Goal: Task Accomplishment & Management: Complete application form

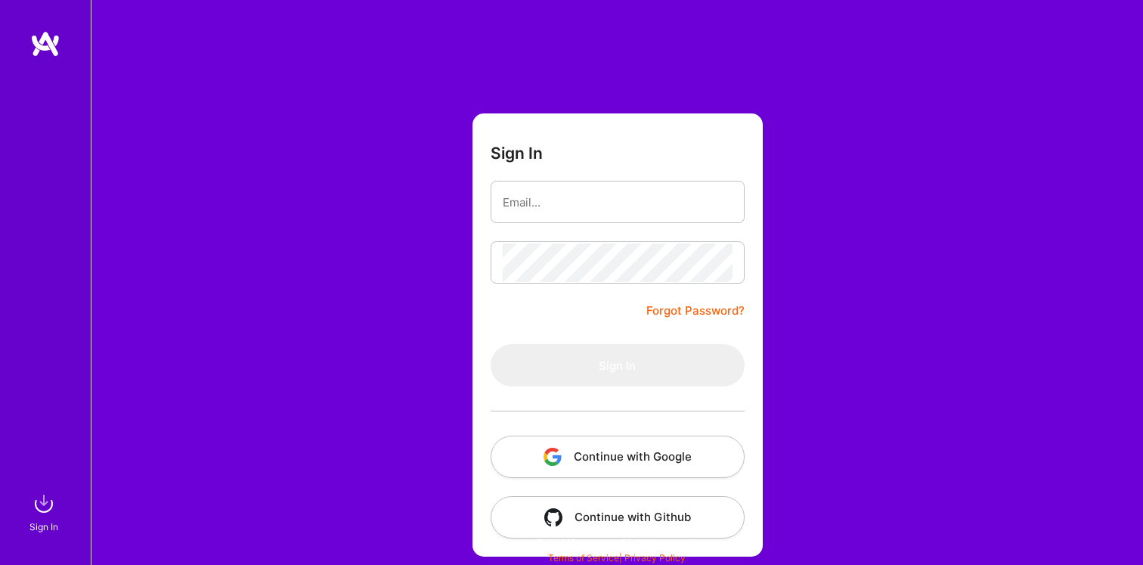
click at [547, 435] on button "Continue with Google" at bounding box center [617, 456] width 254 height 42
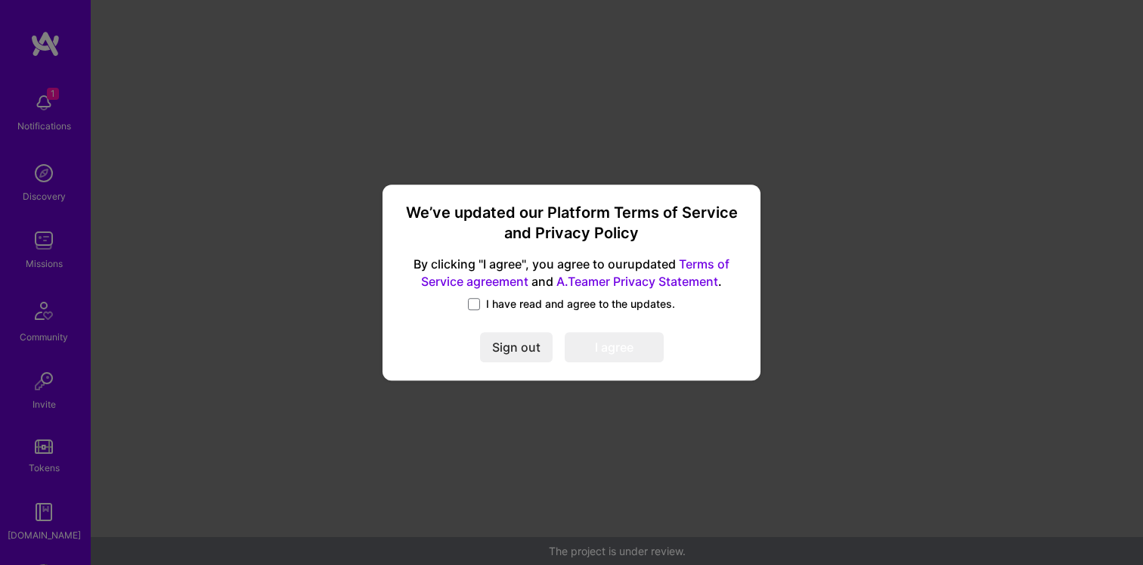
click at [521, 302] on span "I have read and agree to the updates." at bounding box center [580, 303] width 189 height 15
click at [0, 0] on input "I have read and agree to the updates." at bounding box center [0, 0] width 0 height 0
click at [626, 364] on div "We’ve updated our Platform Terms of Service and Privacy Policy By clicking "I a…" at bounding box center [571, 282] width 366 height 185
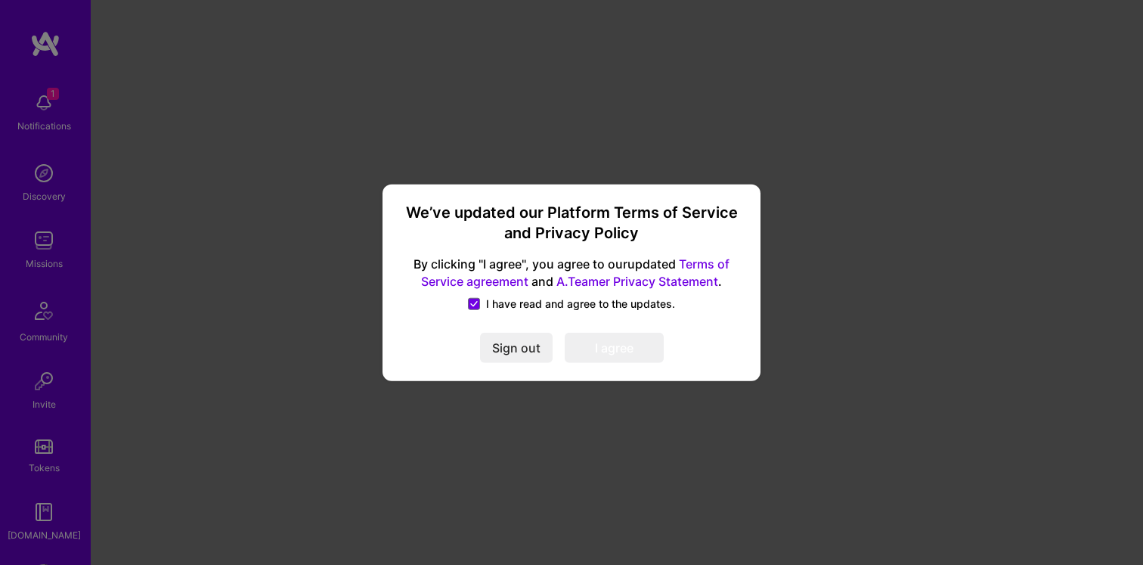
click at [626, 358] on button "I agree" at bounding box center [614, 348] width 99 height 30
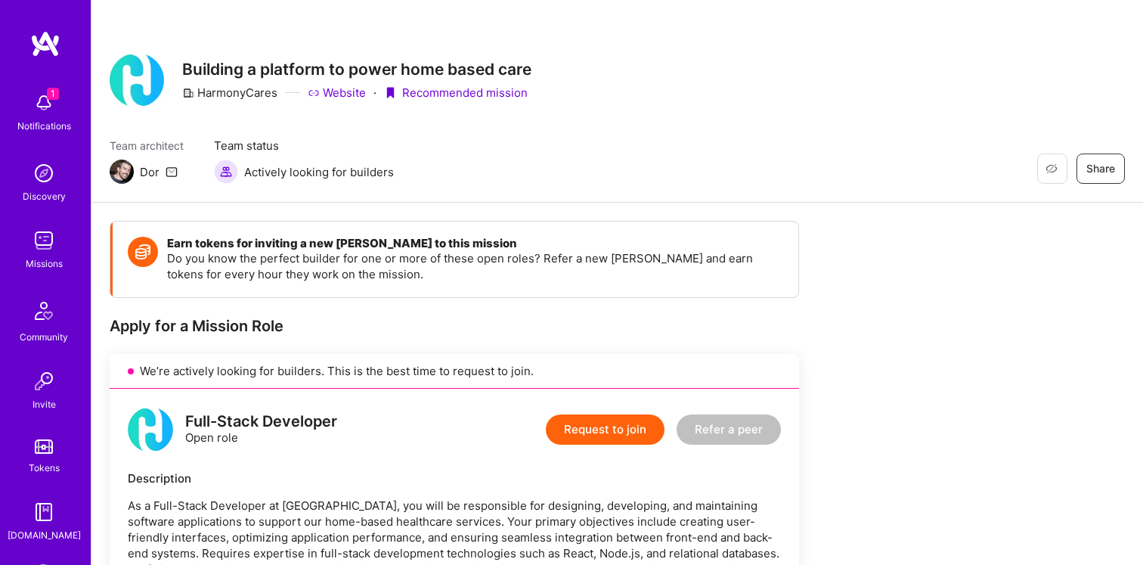
click at [69, 118] on div "Notifications" at bounding box center [44, 126] width 54 height 16
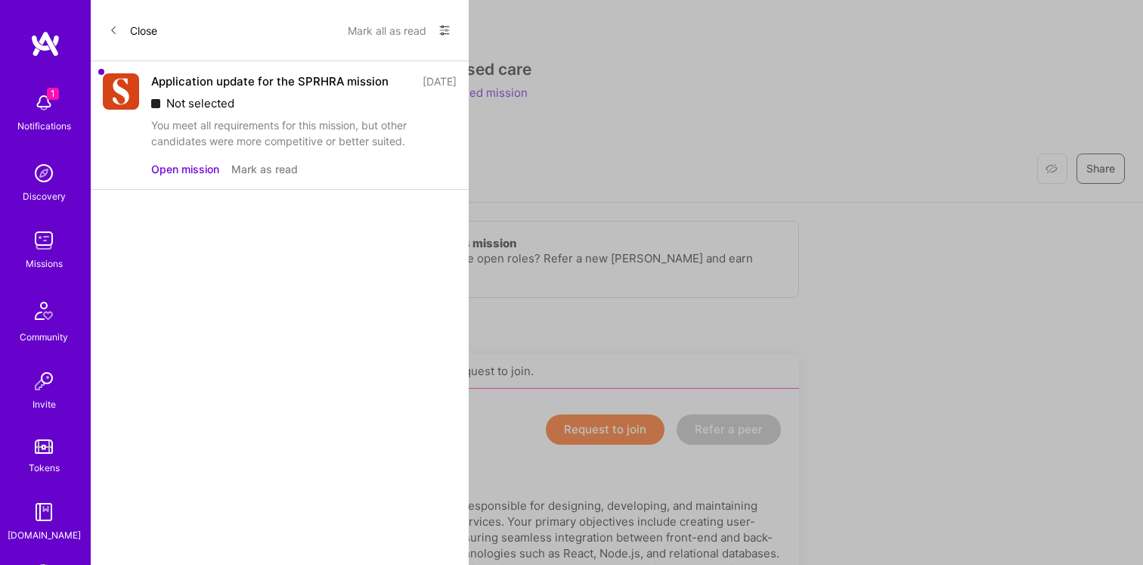
click at [255, 177] on button "Mark as read" at bounding box center [264, 169] width 67 height 16
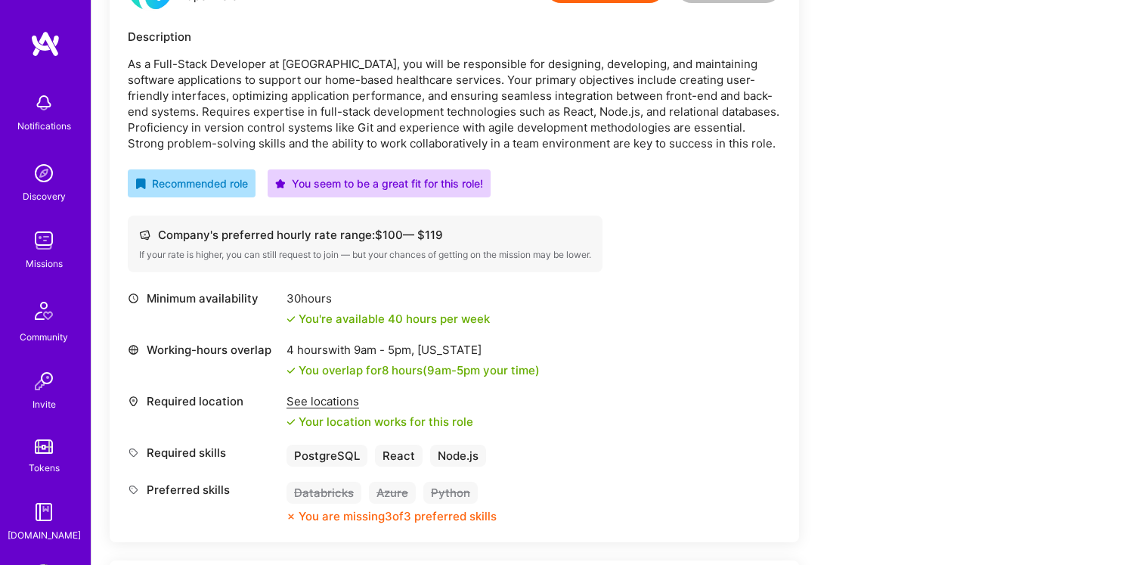
scroll to position [385, 0]
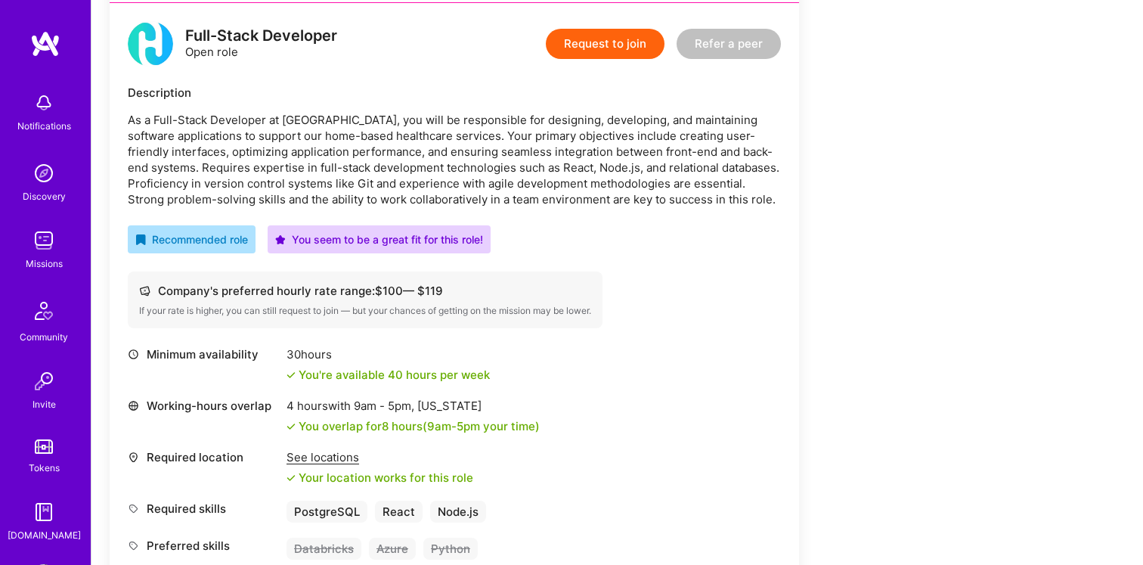
click at [633, 51] on button "Request to join" at bounding box center [605, 44] width 119 height 30
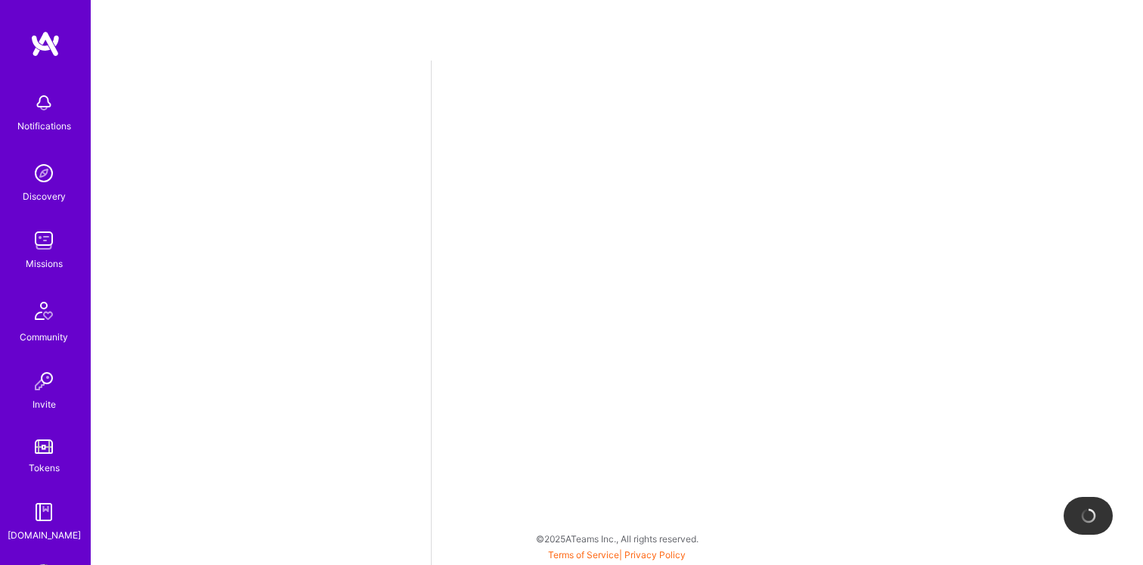
select select "CA"
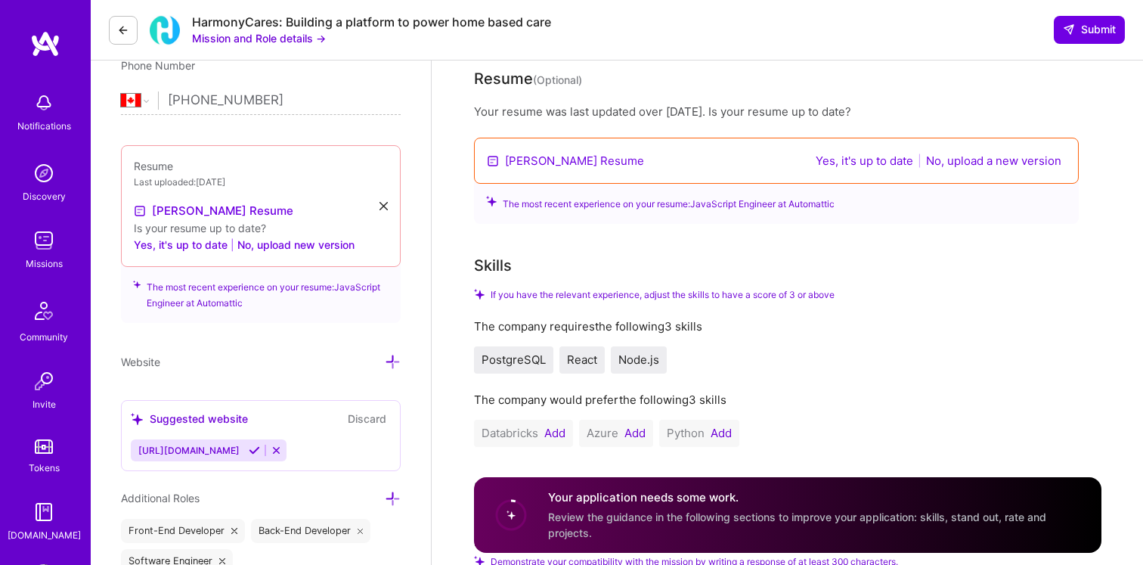
scroll to position [321, 0]
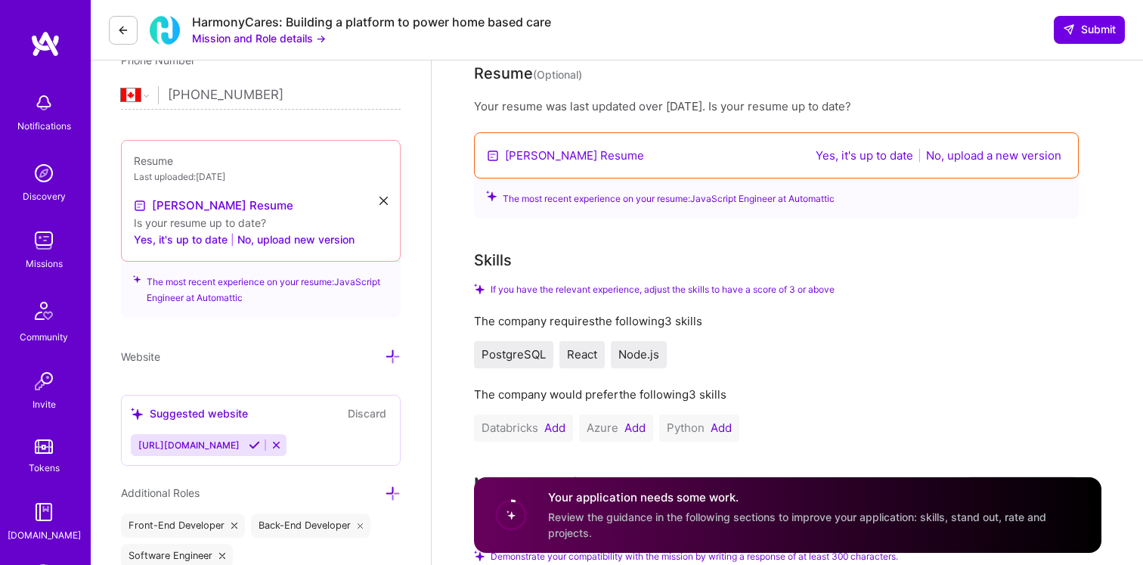
click at [948, 154] on button "No, upload a new version" at bounding box center [993, 155] width 144 height 17
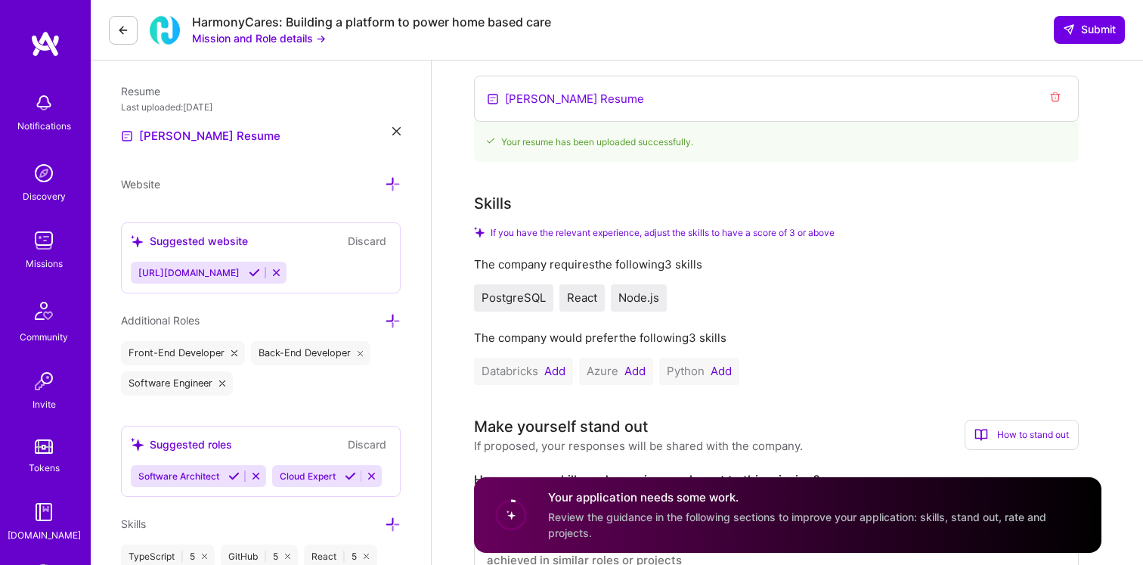
scroll to position [388, 0]
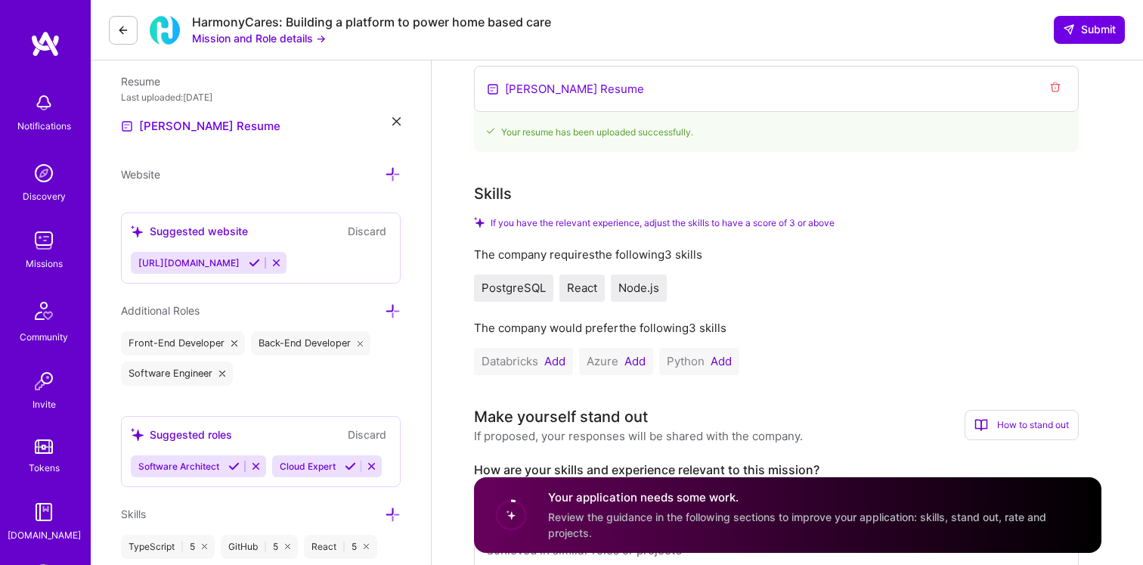
click at [721, 357] on button "Add" at bounding box center [720, 361] width 21 height 12
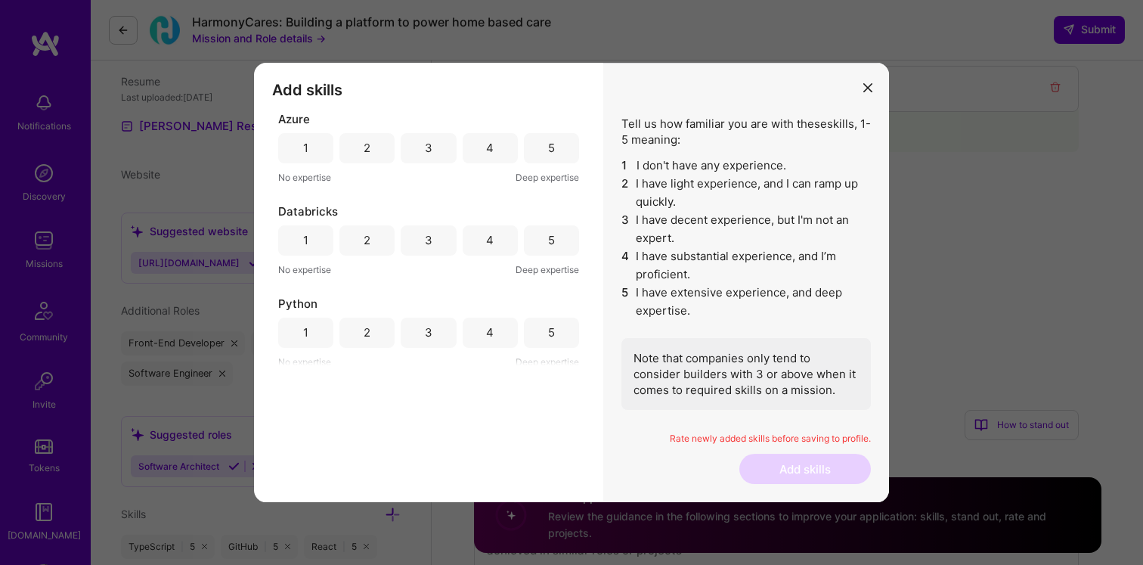
click at [419, 344] on div "3" at bounding box center [428, 332] width 55 height 30
click at [360, 240] on div "2" at bounding box center [366, 240] width 55 height 30
click at [320, 236] on div "1" at bounding box center [305, 240] width 55 height 30
click at [309, 158] on div "1" at bounding box center [305, 148] width 55 height 30
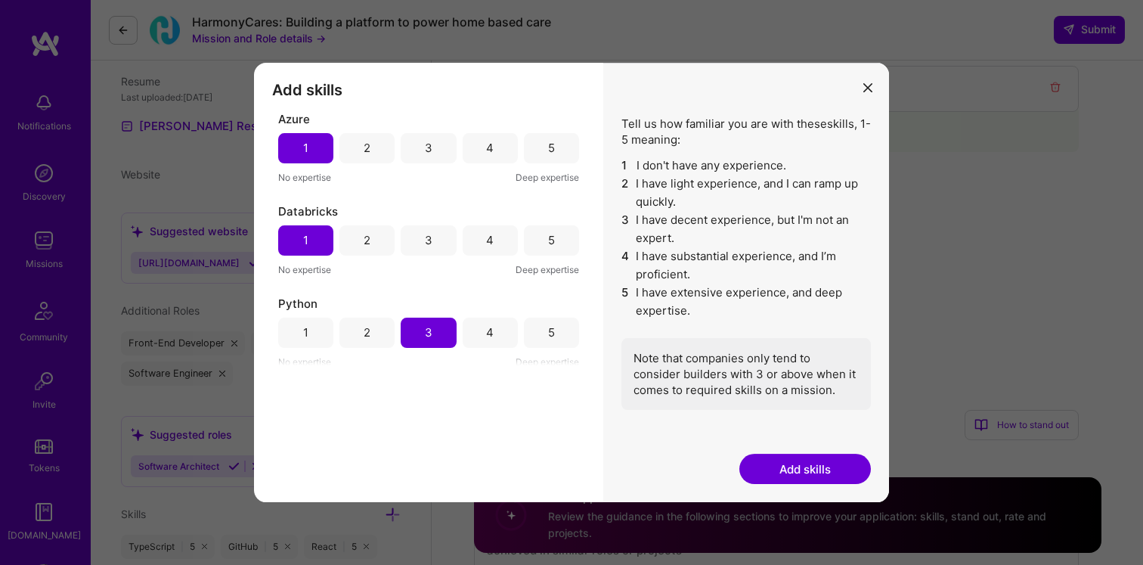
click at [818, 470] on button "Add skills" at bounding box center [804, 468] width 131 height 30
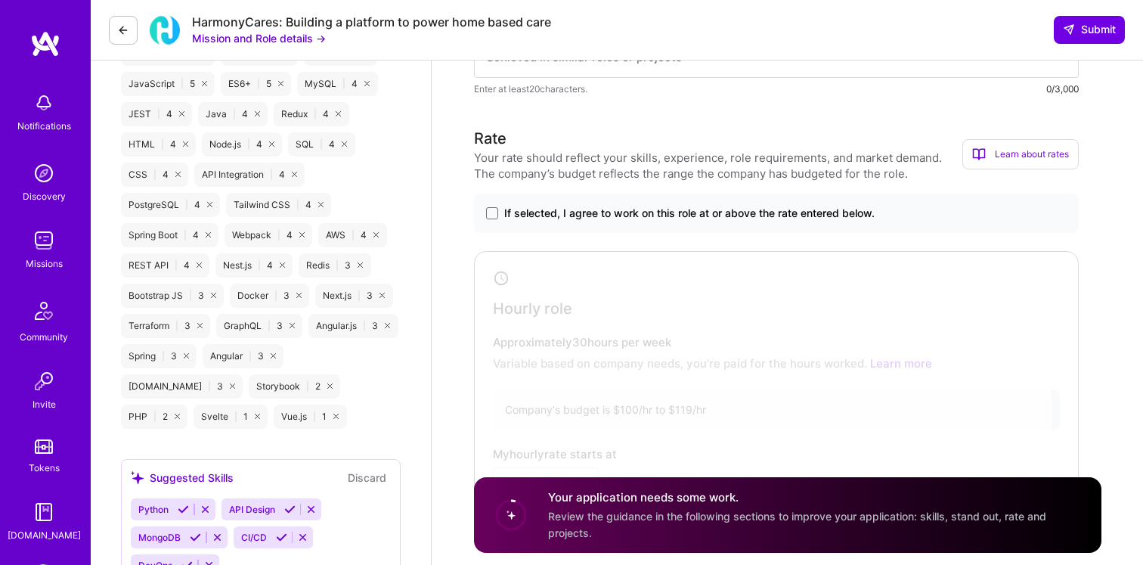
scroll to position [892, 0]
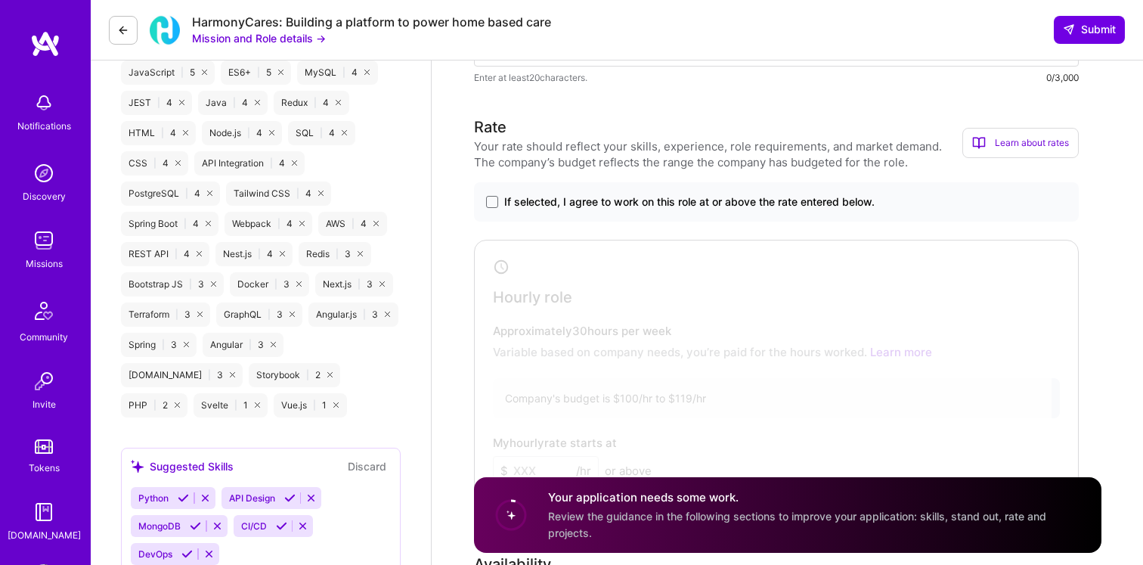
click at [506, 203] on span "If selected, I agree to work on this role at or above the rate entered below." at bounding box center [689, 201] width 370 height 15
click at [0, 0] on input "If selected, I agree to work on this role at or above the rate entered below." at bounding box center [0, 0] width 0 height 0
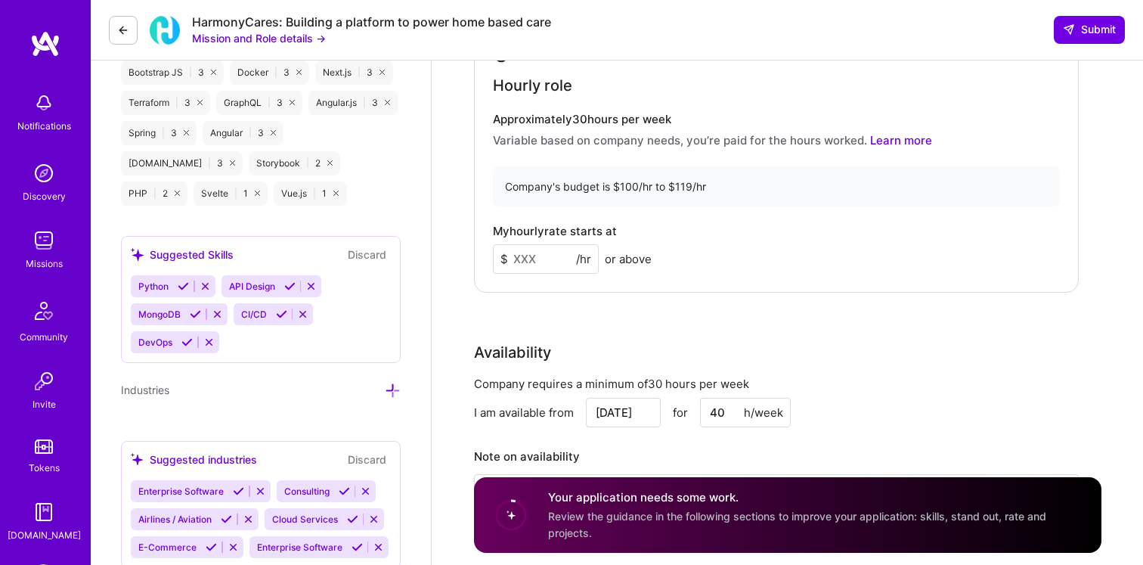
scroll to position [1106, 0]
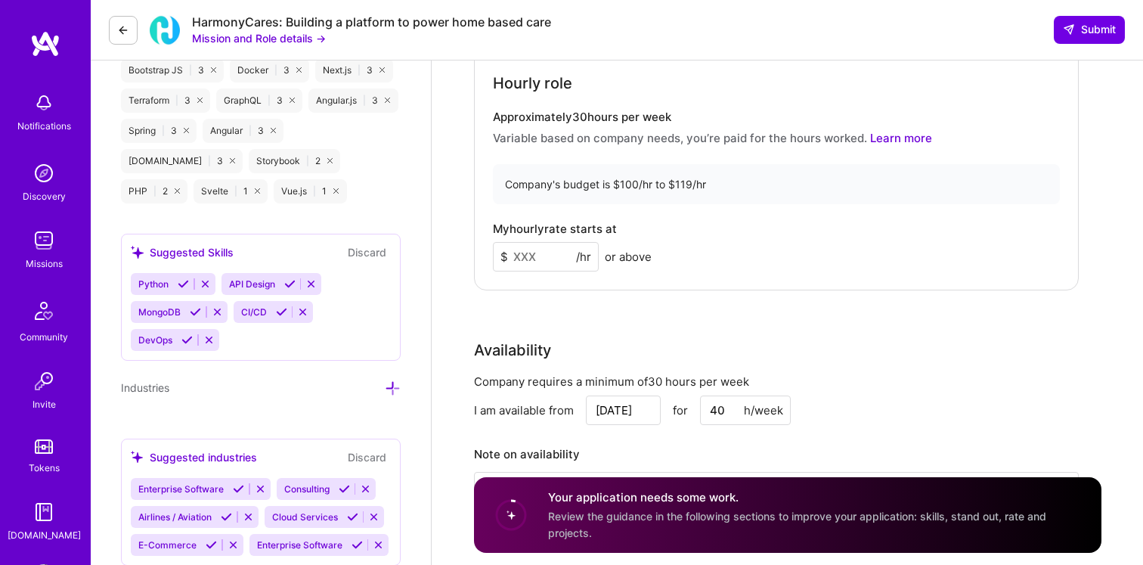
click at [552, 257] on input at bounding box center [546, 256] width 106 height 29
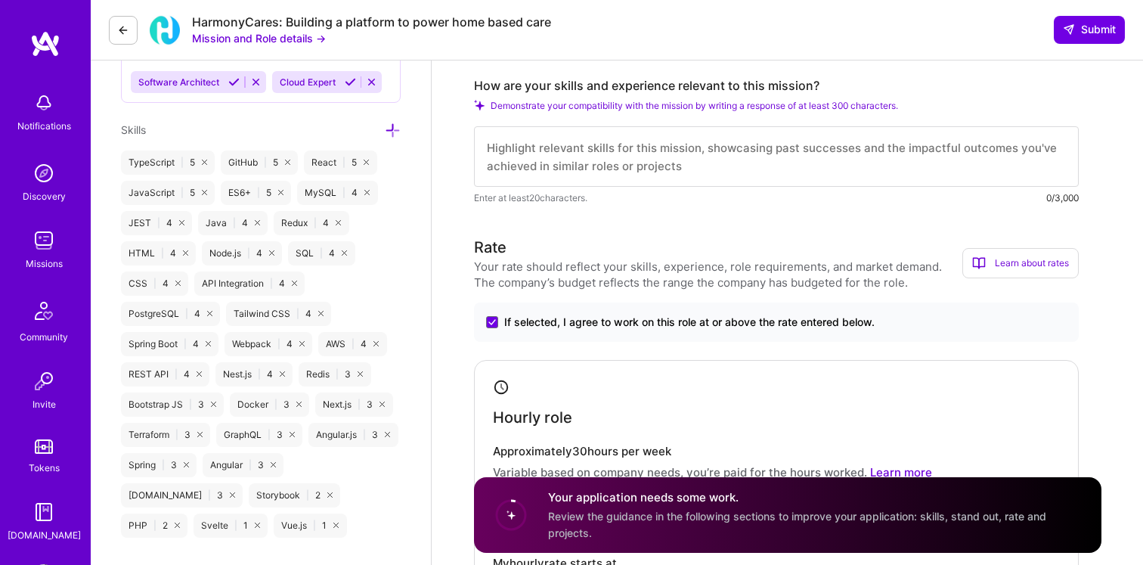
scroll to position [0, 0]
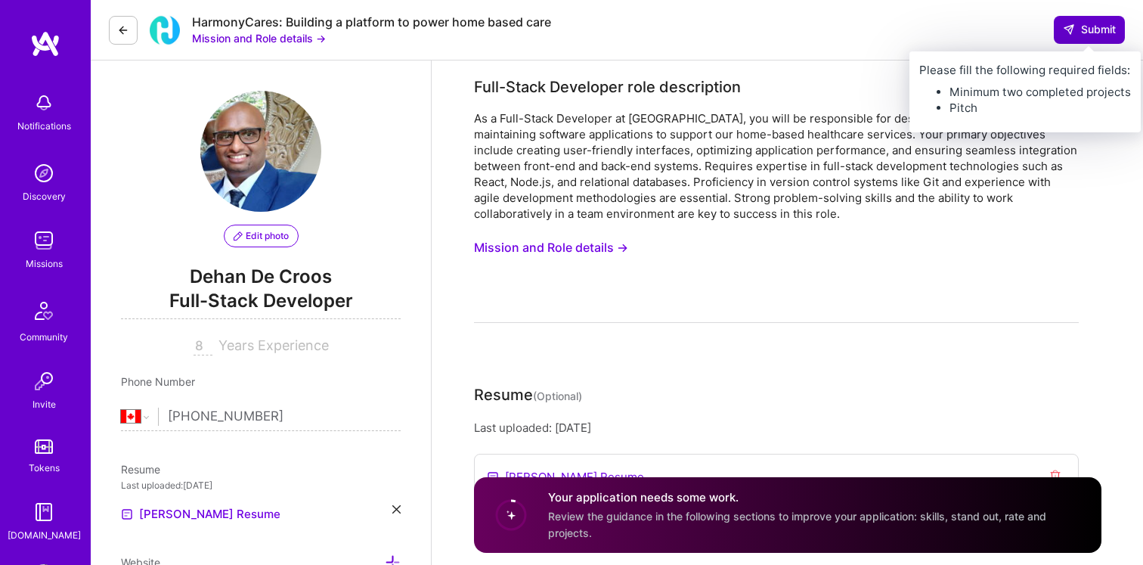
type input "100"
click at [1100, 29] on span "Submit" at bounding box center [1089, 29] width 53 height 15
click at [1084, 30] on span "Submit" at bounding box center [1089, 29] width 53 height 15
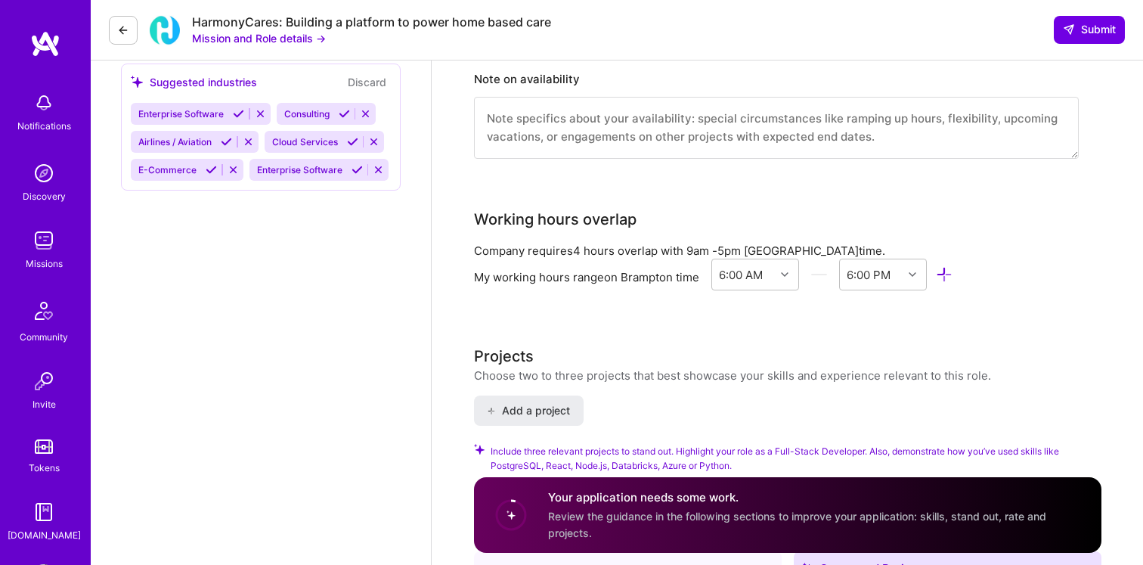
scroll to position [1340, 0]
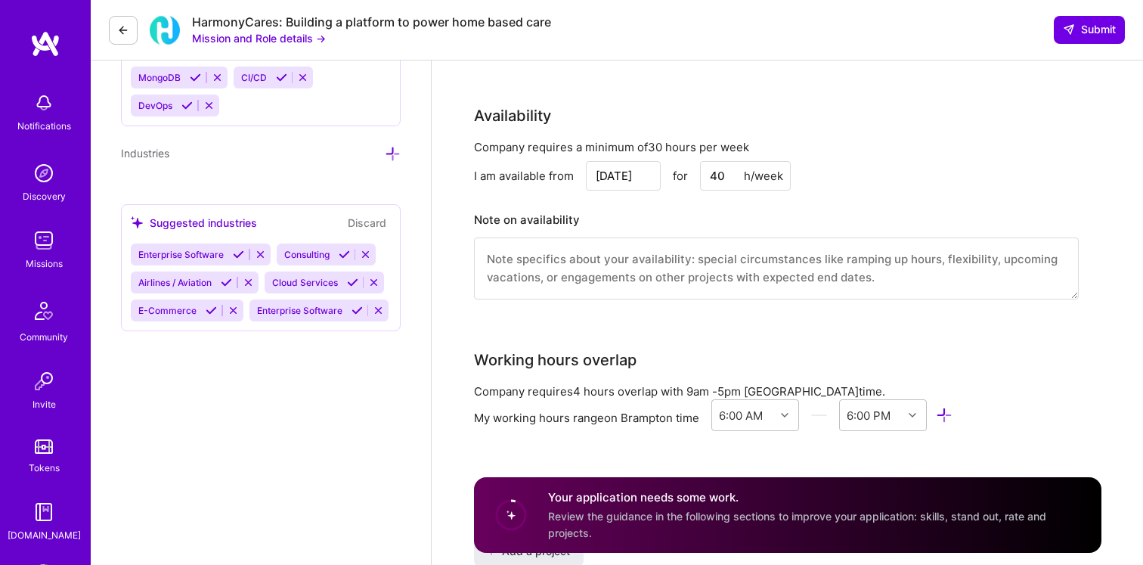
click at [586, 288] on textarea at bounding box center [776, 268] width 605 height 62
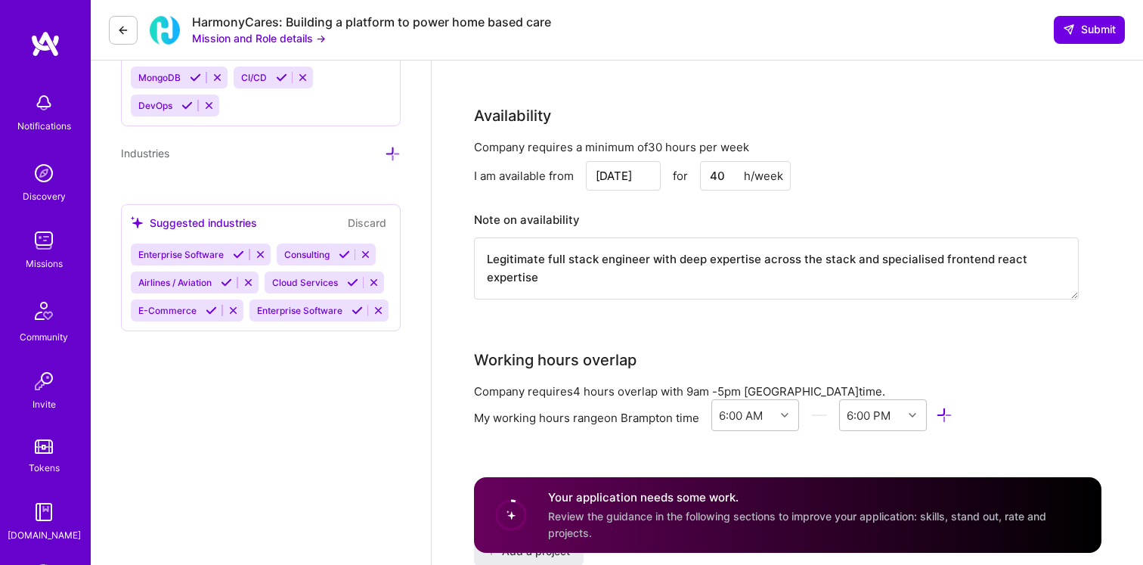
type textarea "Legitimate full stack engineer with deep expertise across the stack and special…"
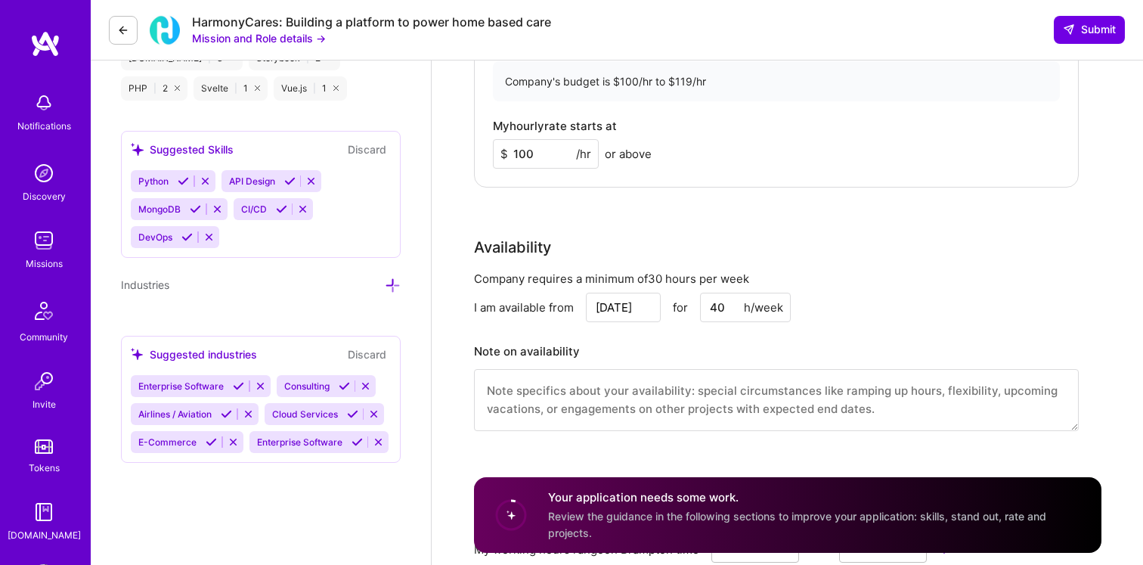
scroll to position [1201, 0]
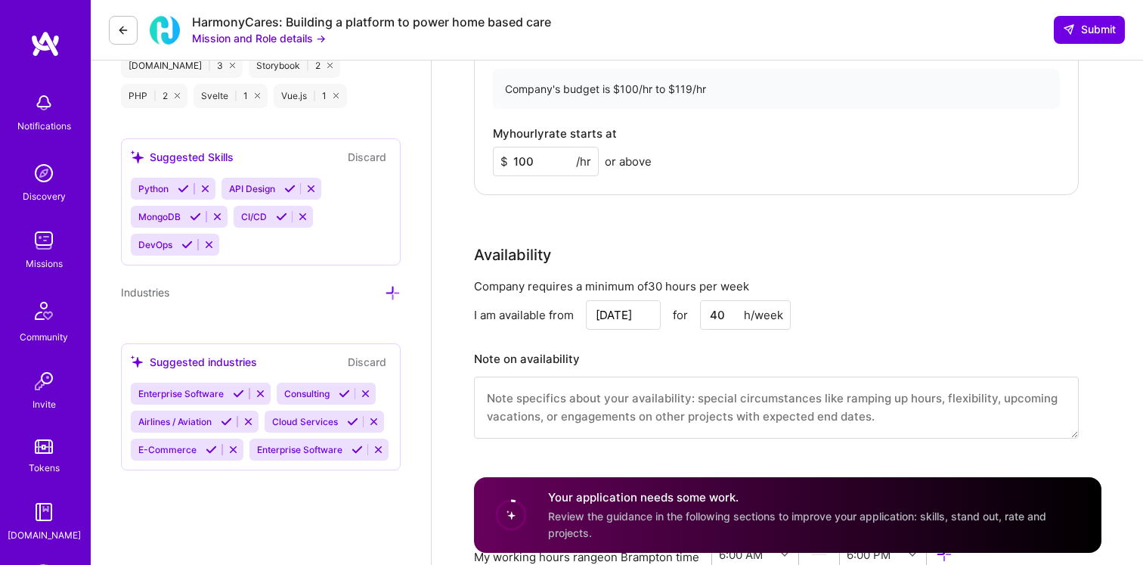
click at [612, 331] on div "Company requires a minimum of 30 hours per week I am available from [DATE] for …" at bounding box center [776, 367] width 605 height 179
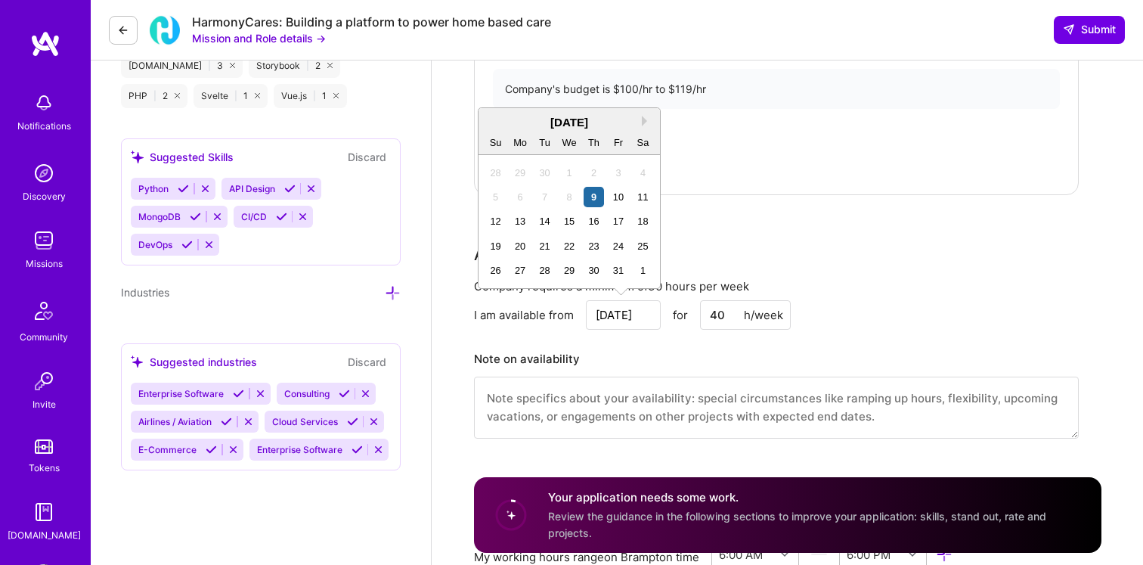
click at [612, 320] on input "[DATE]" at bounding box center [623, 314] width 75 height 29
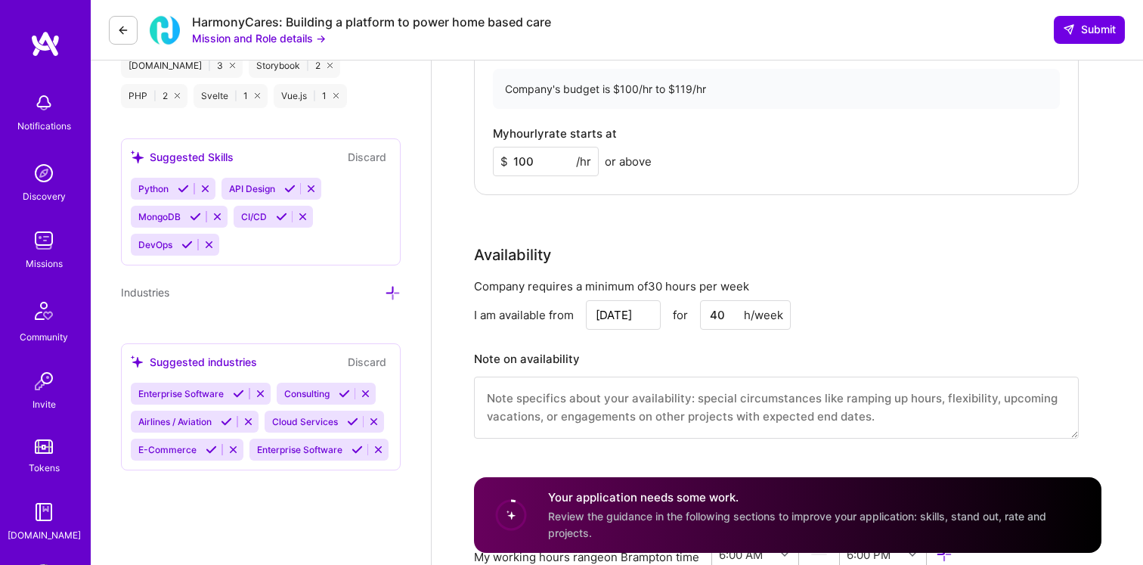
click at [724, 206] on div "Rate Your rate should reflect your skills, experience, role requirements, and m…" at bounding box center [787, 132] width 627 height 651
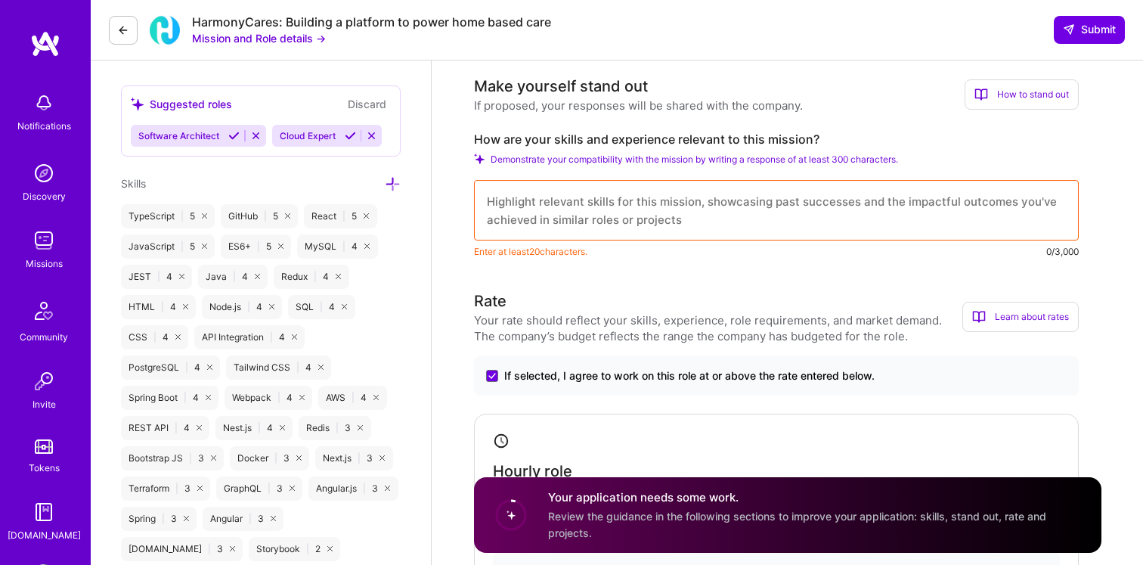
scroll to position [683, 0]
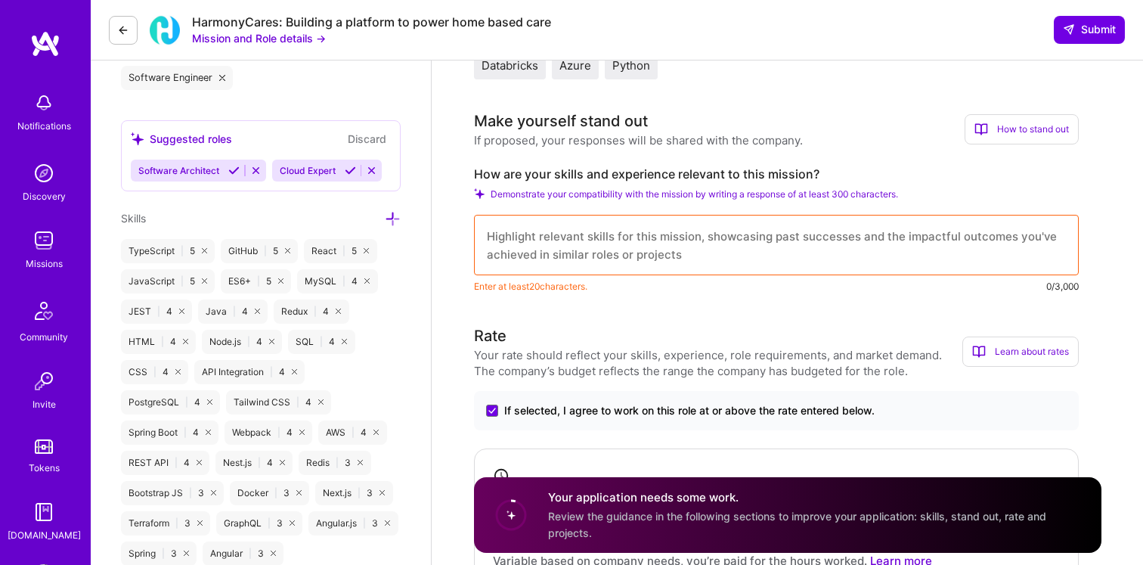
click at [646, 238] on textarea at bounding box center [776, 245] width 605 height 60
paste textarea "Legitimate full stack engineer with deep expertise across the stack and special…"
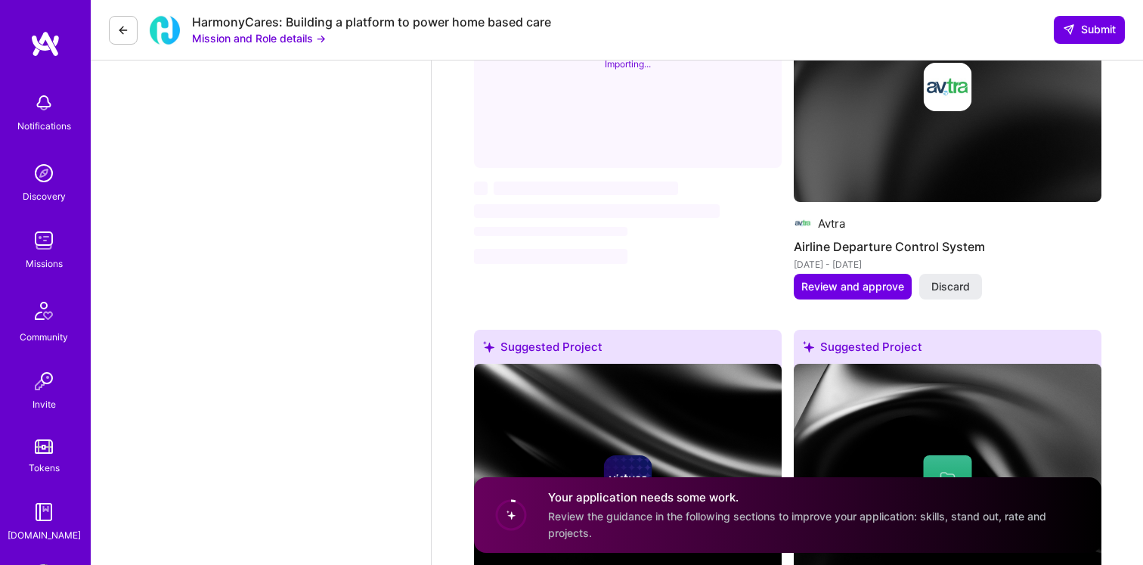
scroll to position [2042, 0]
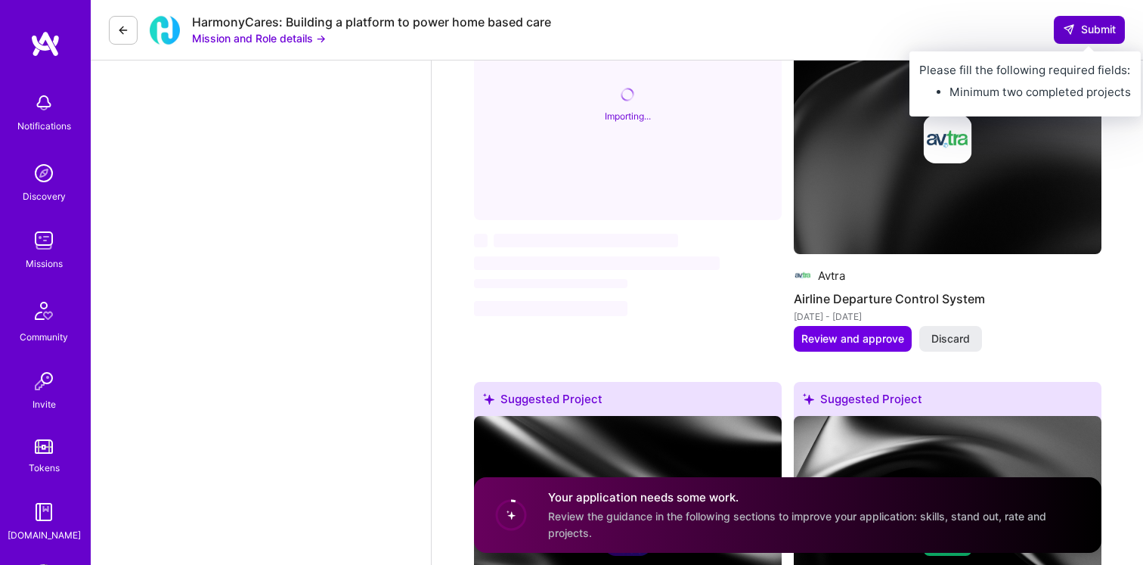
type textarea "Legitimate full stack engineer with deep expertise across the stack and special…"
click at [1073, 30] on icon at bounding box center [1069, 29] width 12 height 12
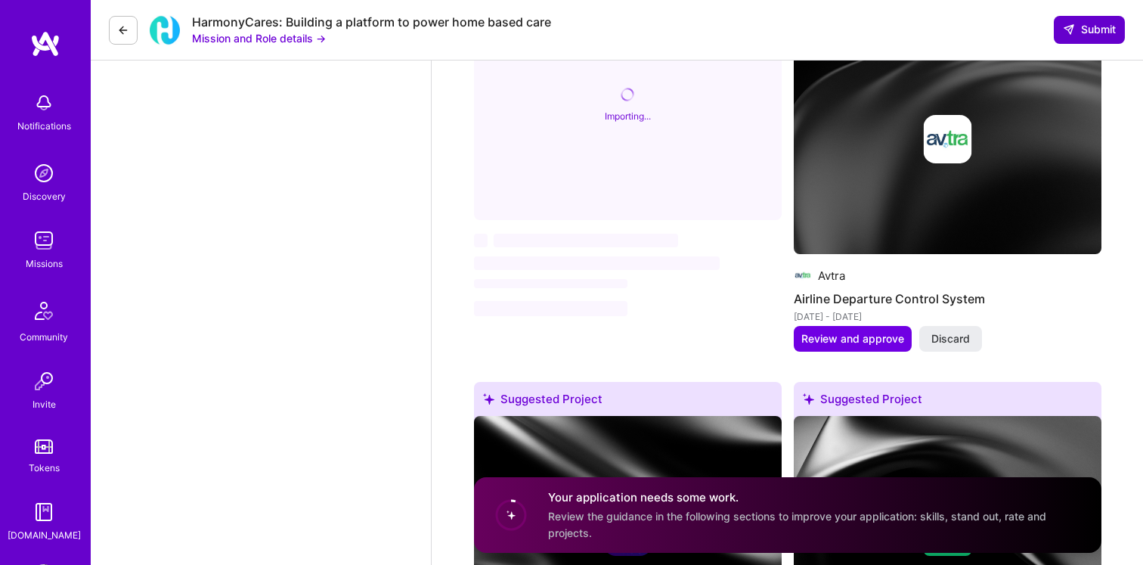
click at [1070, 30] on icon at bounding box center [1069, 29] width 12 height 12
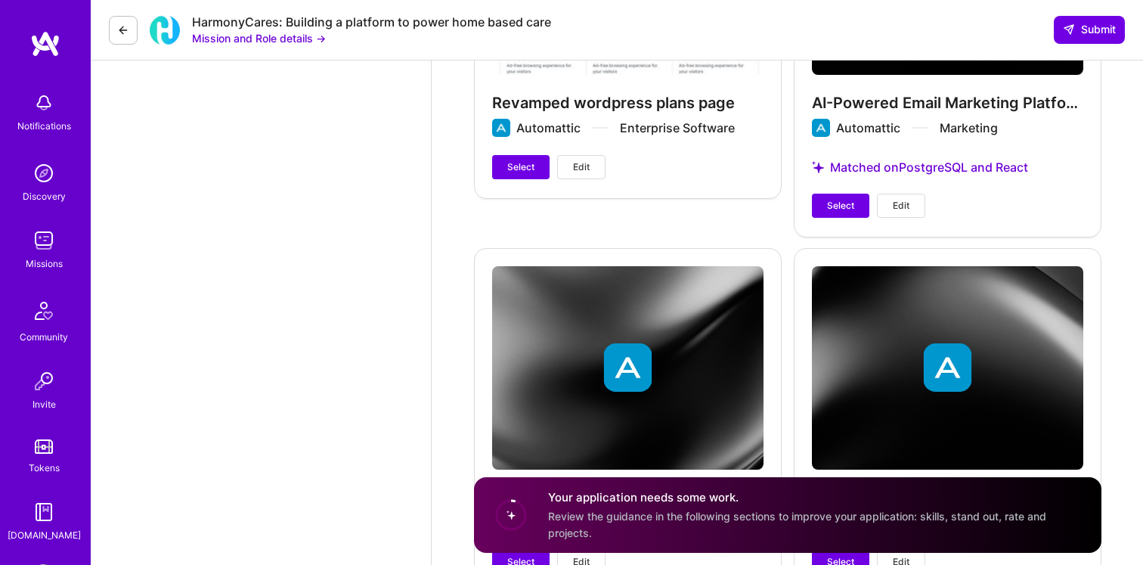
scroll to position [2989, 0]
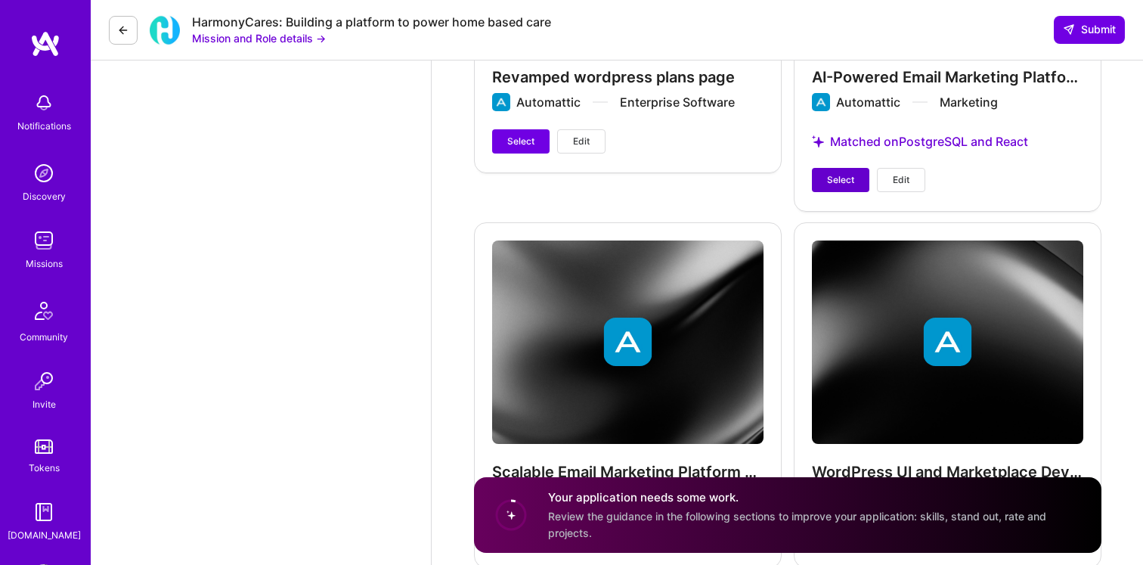
click at [836, 183] on span "Select" at bounding box center [840, 180] width 27 height 14
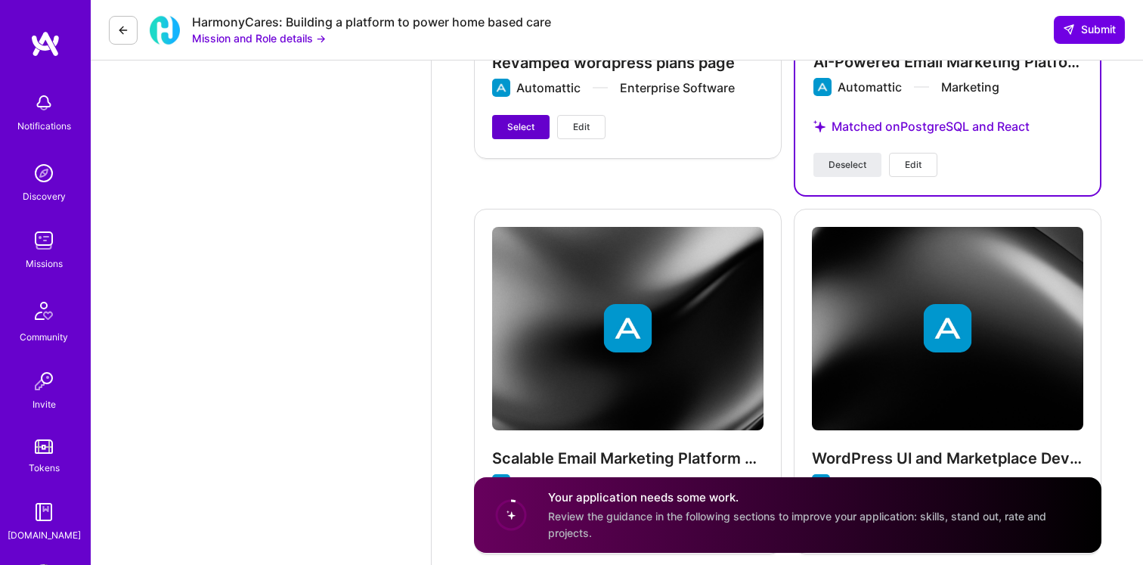
click at [530, 120] on span "Select" at bounding box center [520, 127] width 27 height 14
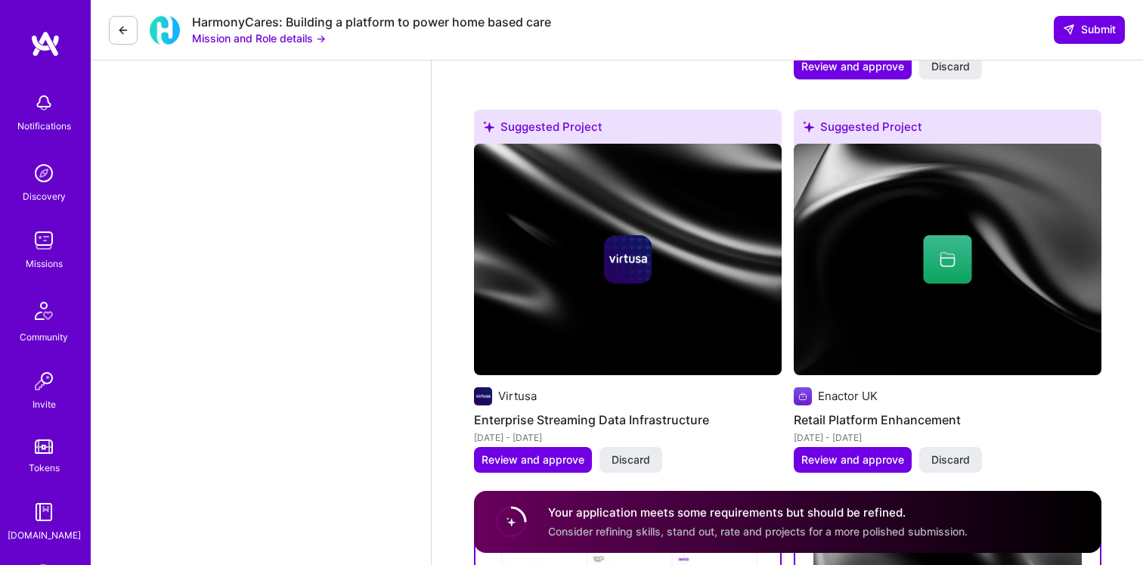
scroll to position [2152, 0]
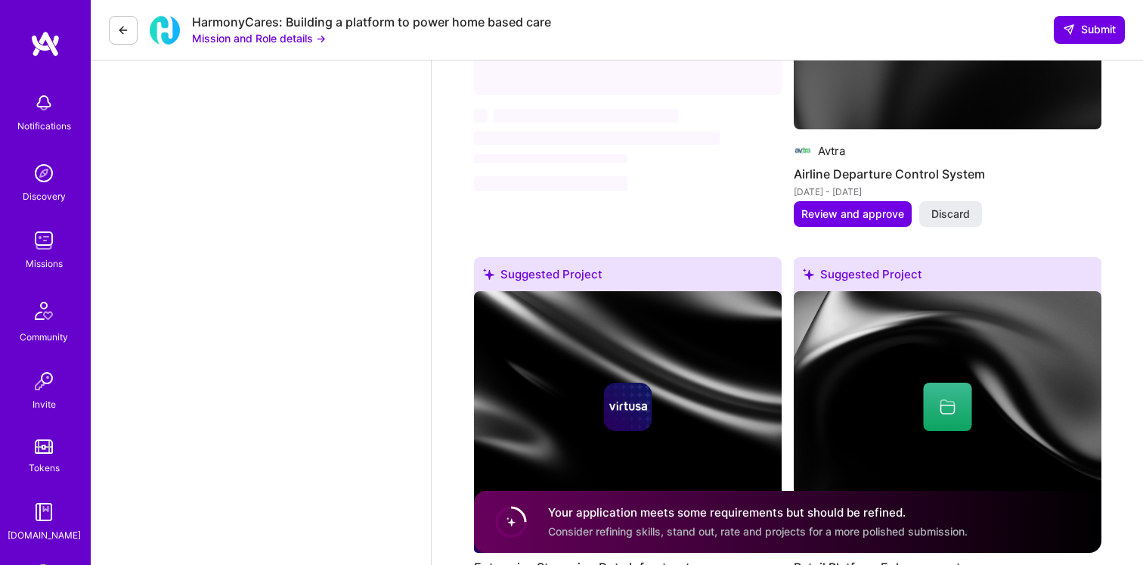
click at [1054, 4] on div "HarmonyCares: Building a platform to power home based care Mission and Role det…" at bounding box center [617, 30] width 1052 height 60
click at [1069, 48] on div "HarmonyCares: Building a platform to power home based care Mission and Role det…" at bounding box center [617, 30] width 1052 height 60
click at [1069, 36] on icon at bounding box center [1069, 29] width 12 height 12
click at [1089, 30] on span "Submit" at bounding box center [1089, 29] width 53 height 15
